Goal: Information Seeking & Learning: Learn about a topic

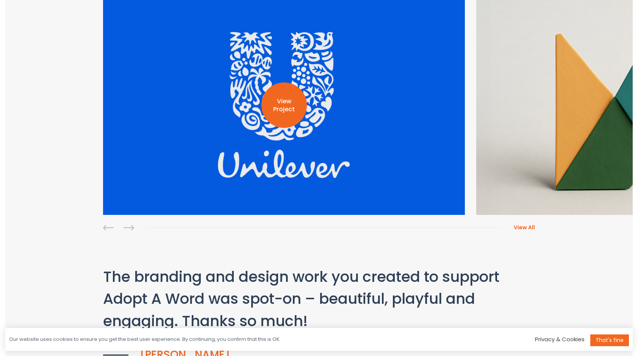
scroll to position [227, 0]
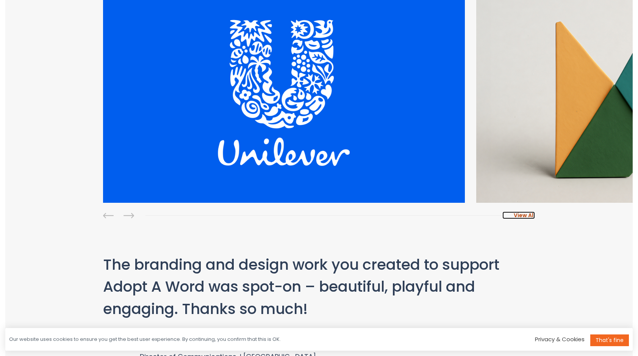
click at [529, 216] on span "View All" at bounding box center [524, 216] width 21 height 8
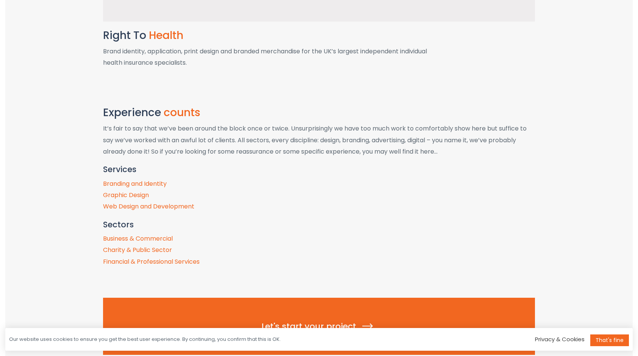
scroll to position [3055, 0]
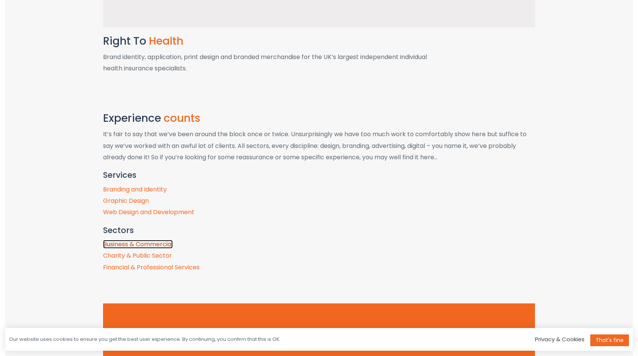
click at [143, 243] on link "Business & Commercial" at bounding box center [138, 244] width 70 height 9
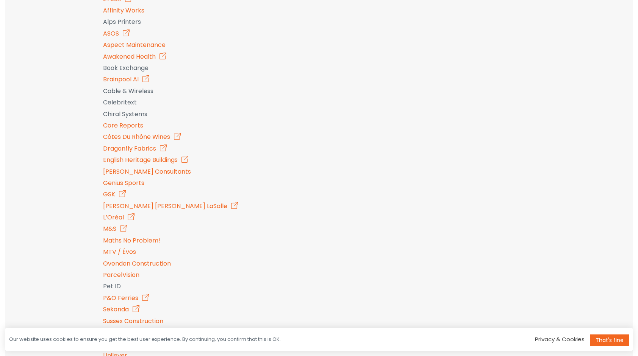
scroll to position [833, 0]
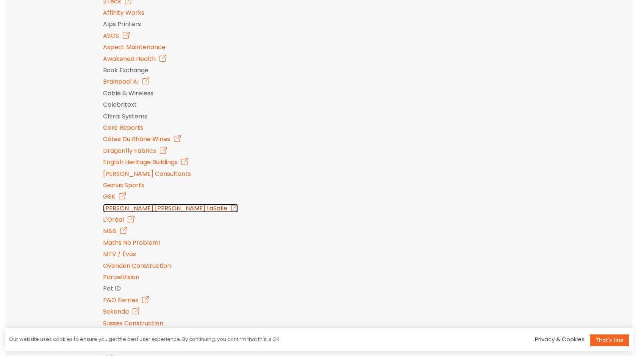
click at [112, 207] on link "Jones Lang LaSalle" at bounding box center [170, 208] width 135 height 9
click at [111, 197] on link "GSK" at bounding box center [114, 196] width 23 height 9
click at [108, 229] on link "M&S" at bounding box center [115, 231] width 24 height 9
click at [110, 233] on link "M&S" at bounding box center [115, 231] width 24 height 9
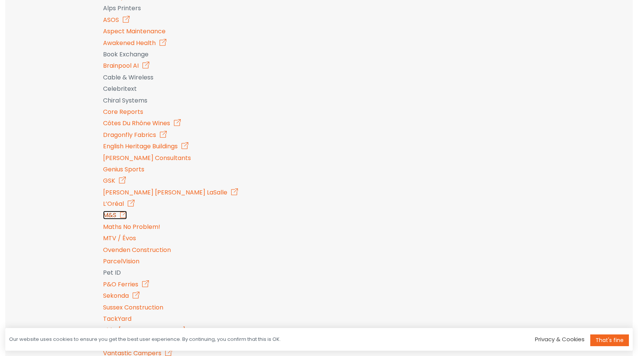
scroll to position [909, 0]
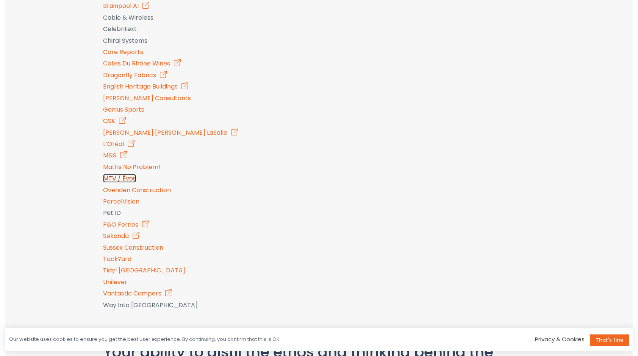
click at [111, 180] on link "MTV / Évos" at bounding box center [119, 178] width 33 height 9
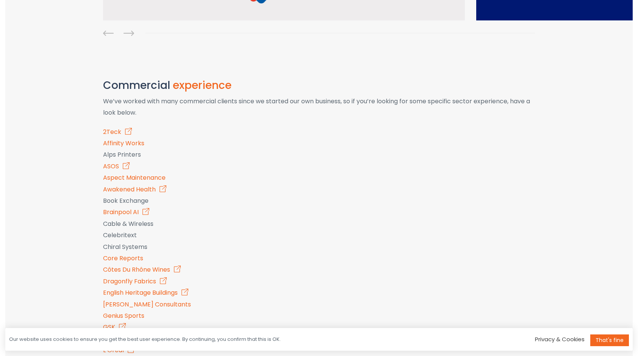
scroll to position [682, 0]
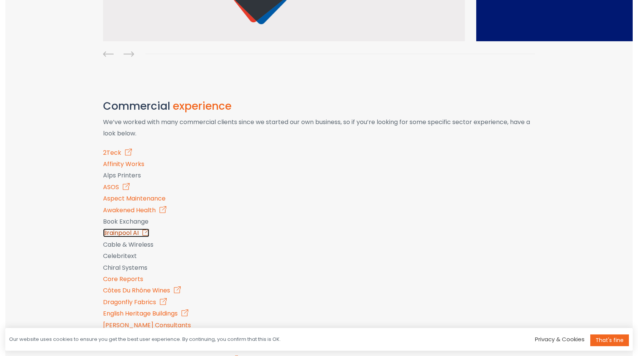
click at [118, 233] on link "Brainpool AI" at bounding box center [126, 233] width 46 height 9
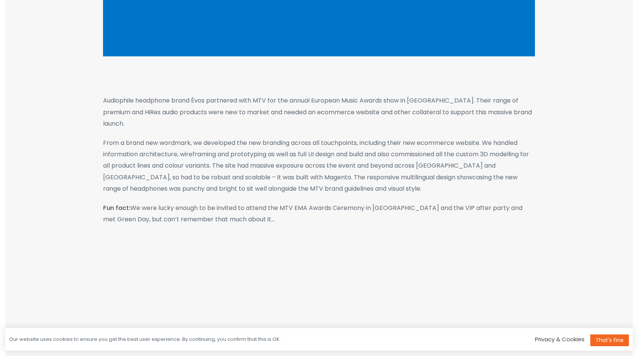
scroll to position [417, 0]
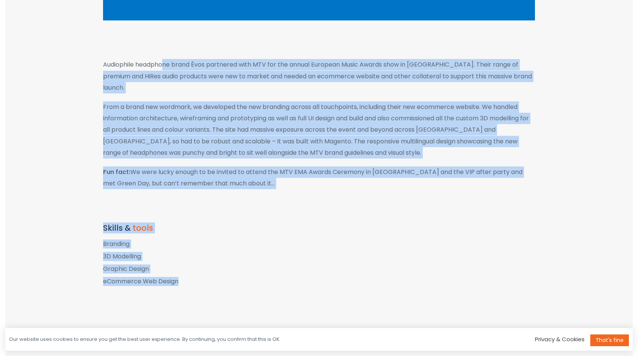
drag, startPoint x: 163, startPoint y: 66, endPoint x: 208, endPoint y: 277, distance: 216.1
click at [208, 277] on main "‹ › Audiophile headphone brand Évos partnered with MTV for the annual European …" at bounding box center [318, 189] width 627 height 869
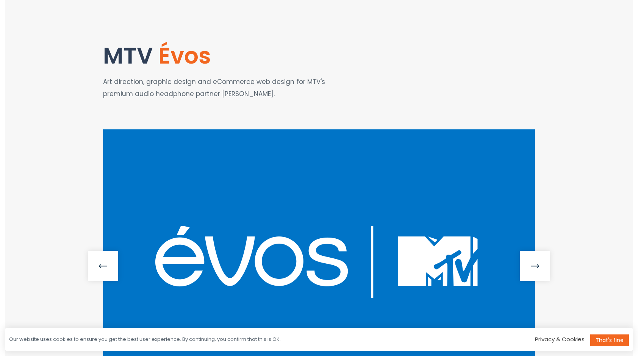
scroll to position [0, 0]
